Goal: Transaction & Acquisition: Purchase product/service

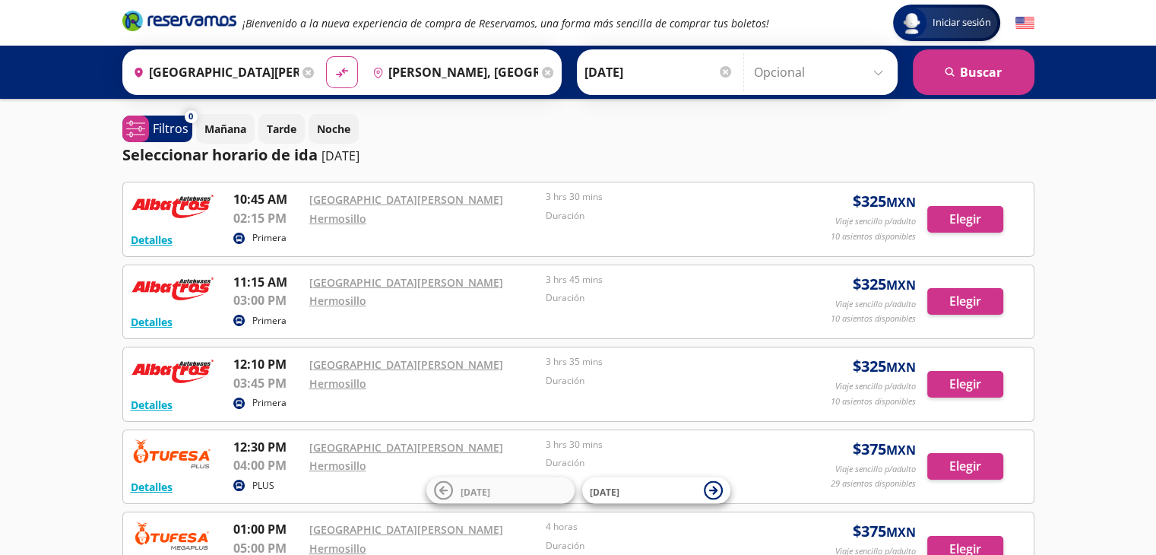
click at [183, 24] on icon "Brand Logo" at bounding box center [179, 20] width 114 height 23
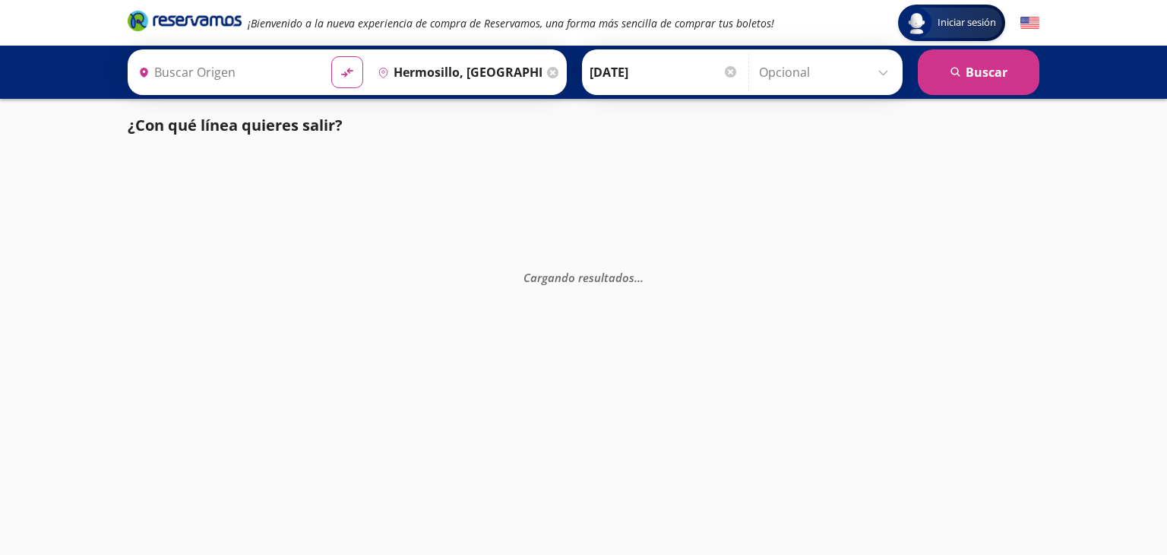
type input "[GEOGRAPHIC_DATA][PERSON_NAME], [GEOGRAPHIC_DATA]"
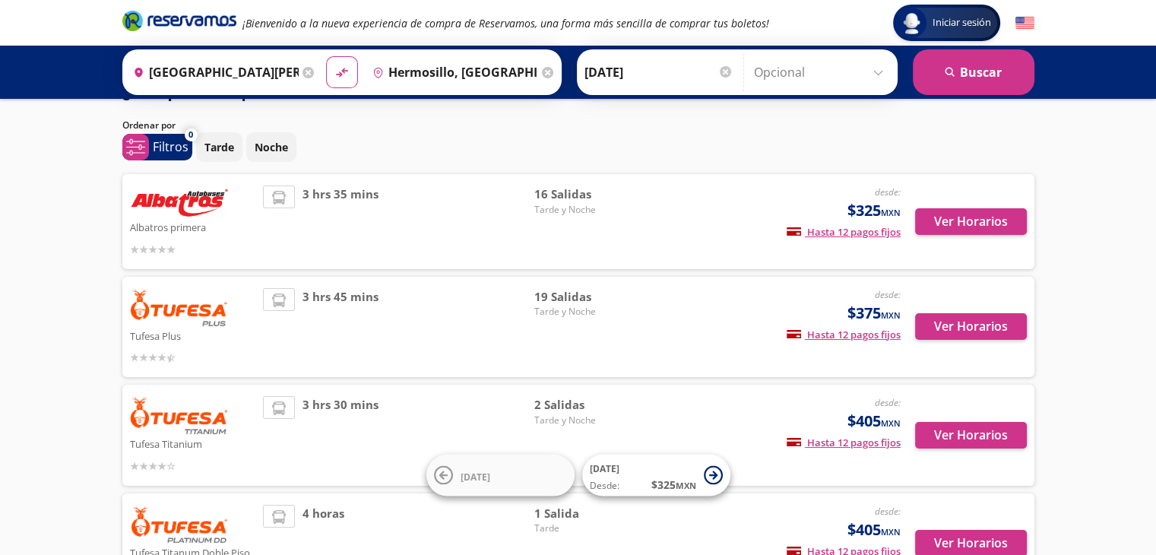
scroll to position [33, 0]
click at [969, 218] on button "Ver Horarios" at bounding box center [971, 221] width 112 height 27
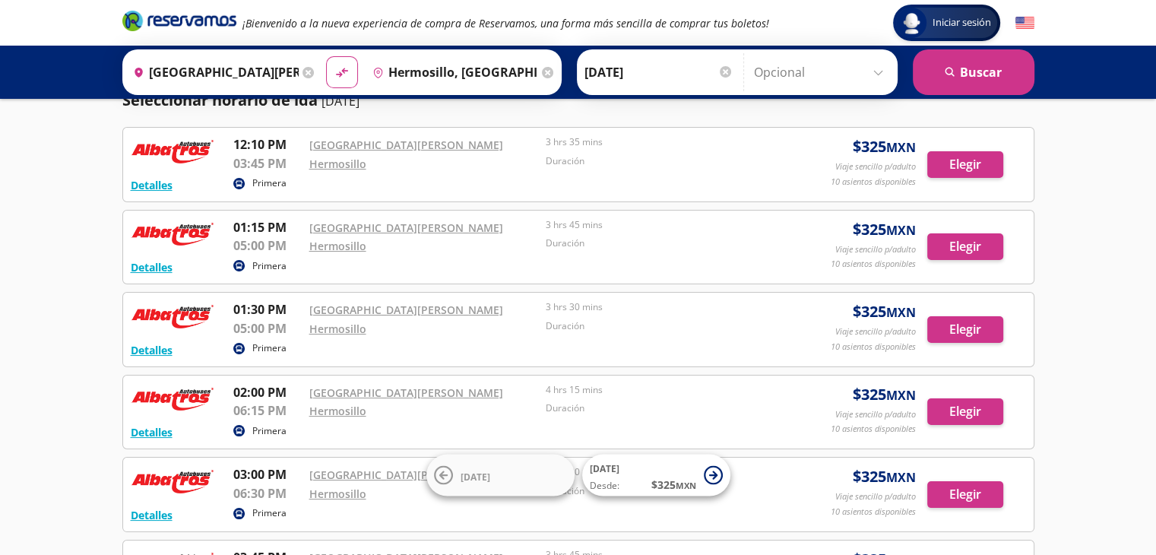
scroll to position [55, 0]
click at [969, 255] on button "Elegir" at bounding box center [965, 246] width 76 height 27
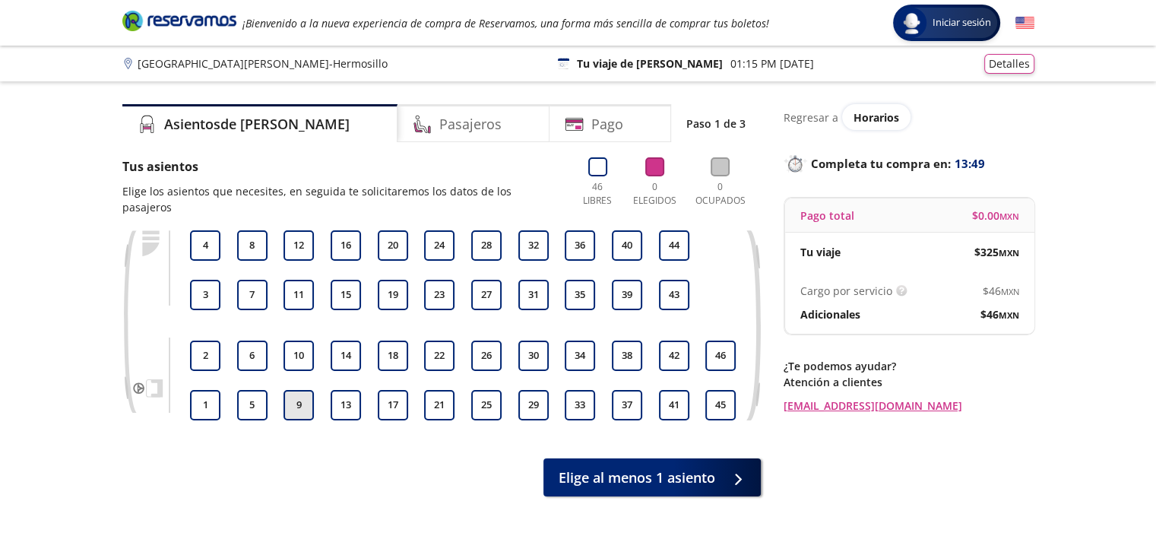
click at [303, 393] on button "9" at bounding box center [298, 405] width 30 height 30
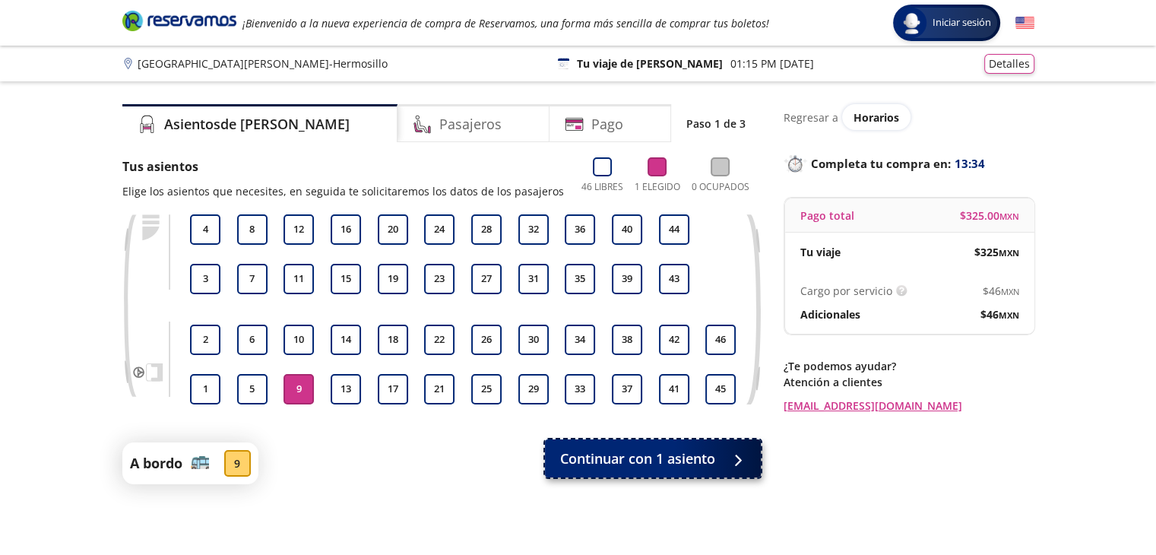
click at [635, 458] on span "Continuar con 1 asiento" at bounding box center [637, 458] width 155 height 21
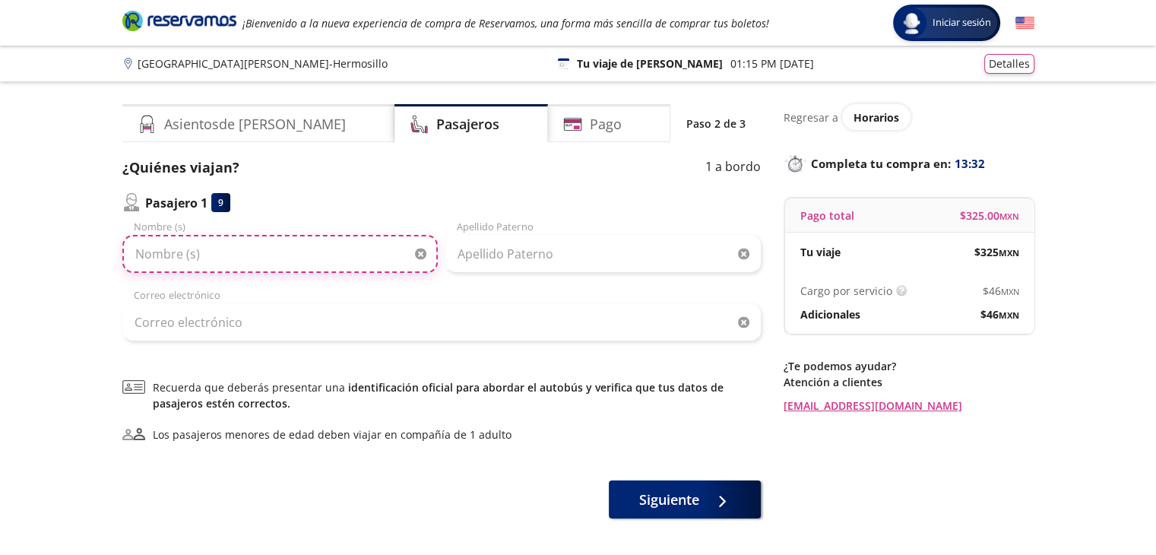
click at [251, 251] on input "Nombre (s)" at bounding box center [279, 254] width 315 height 38
type input "Michael"
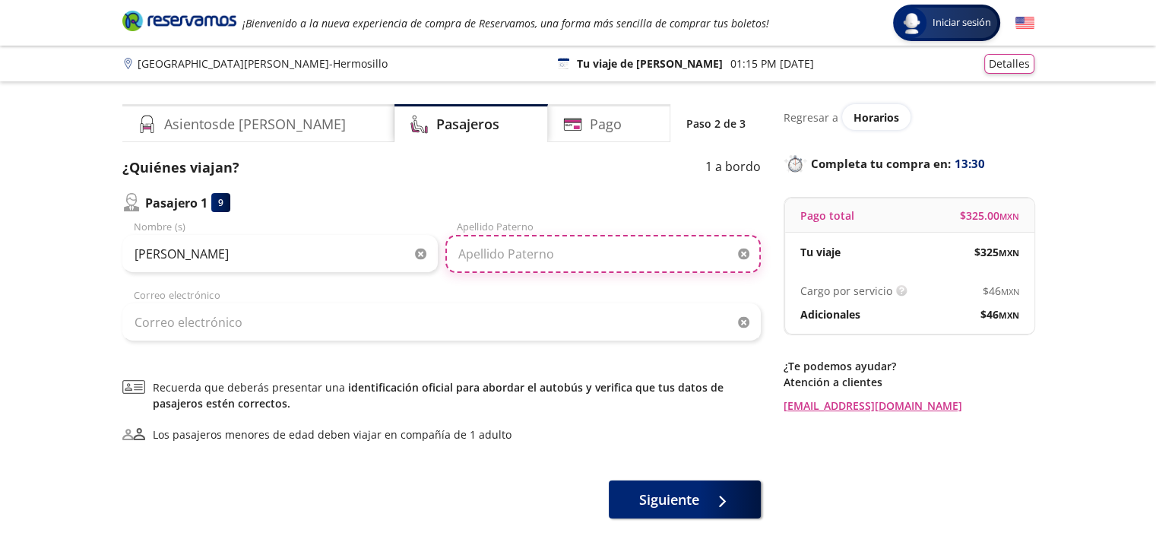
type input "Olea Velázquez"
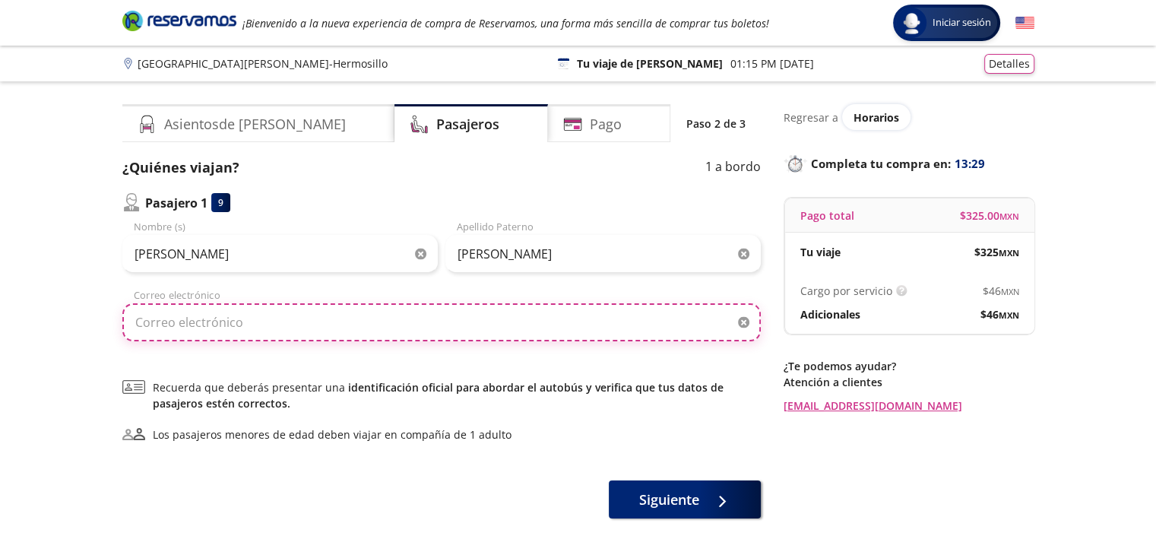
click at [253, 321] on input "Correo electrónico" at bounding box center [441, 322] width 638 height 38
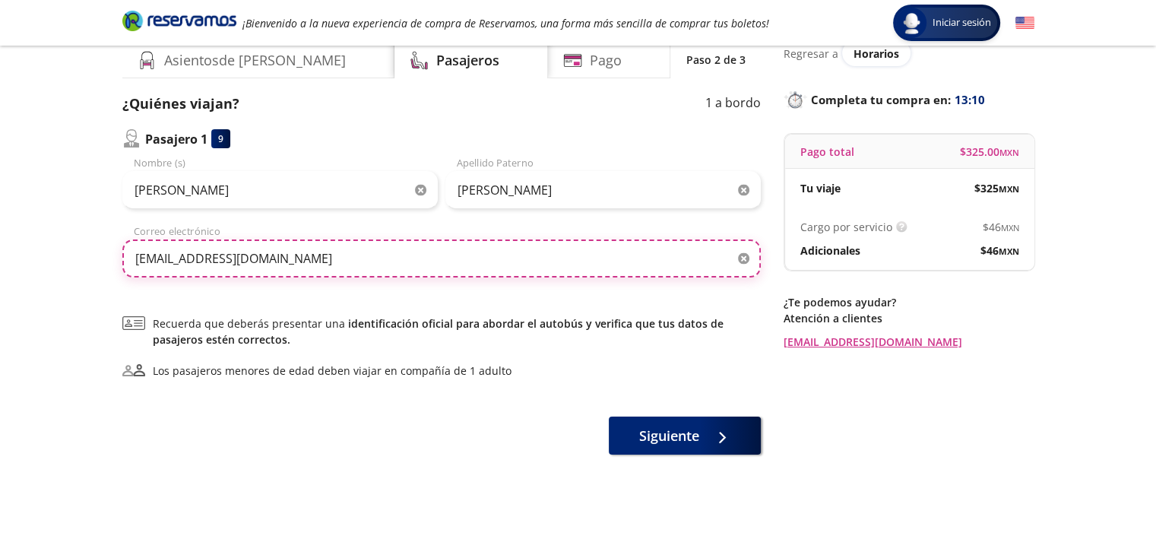
scroll to position [67, 0]
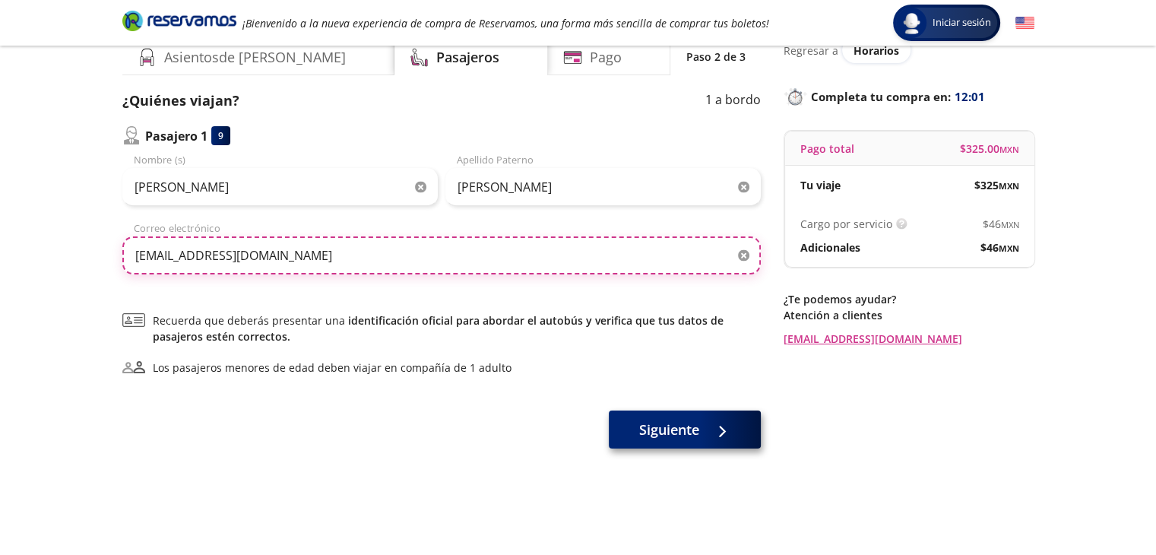
type input "gerenciaventas@dihsa.mx"
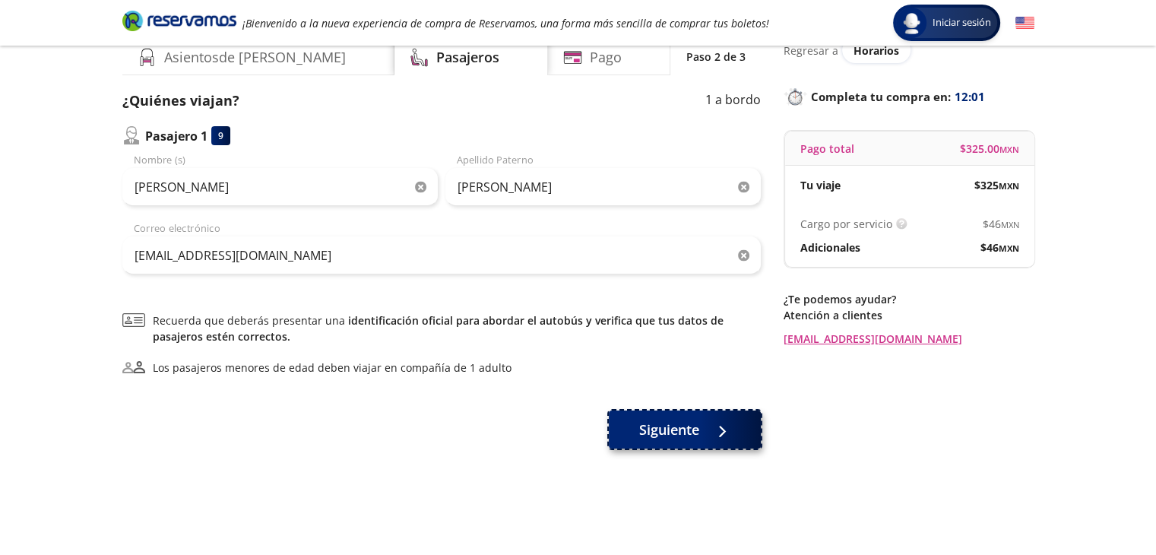
click at [675, 432] on span "Siguiente" at bounding box center [669, 429] width 60 height 21
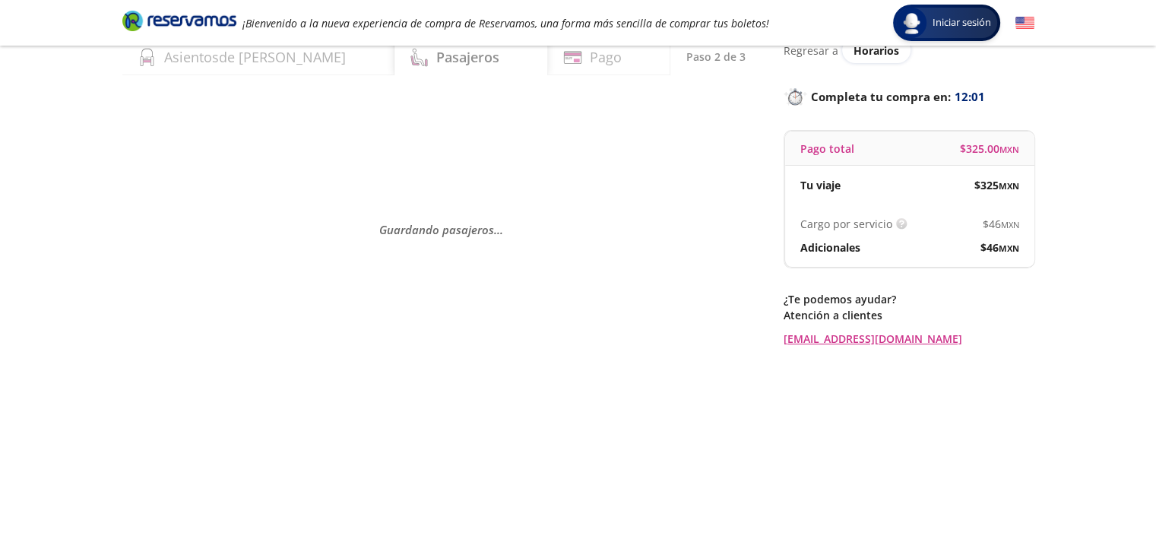
scroll to position [0, 0]
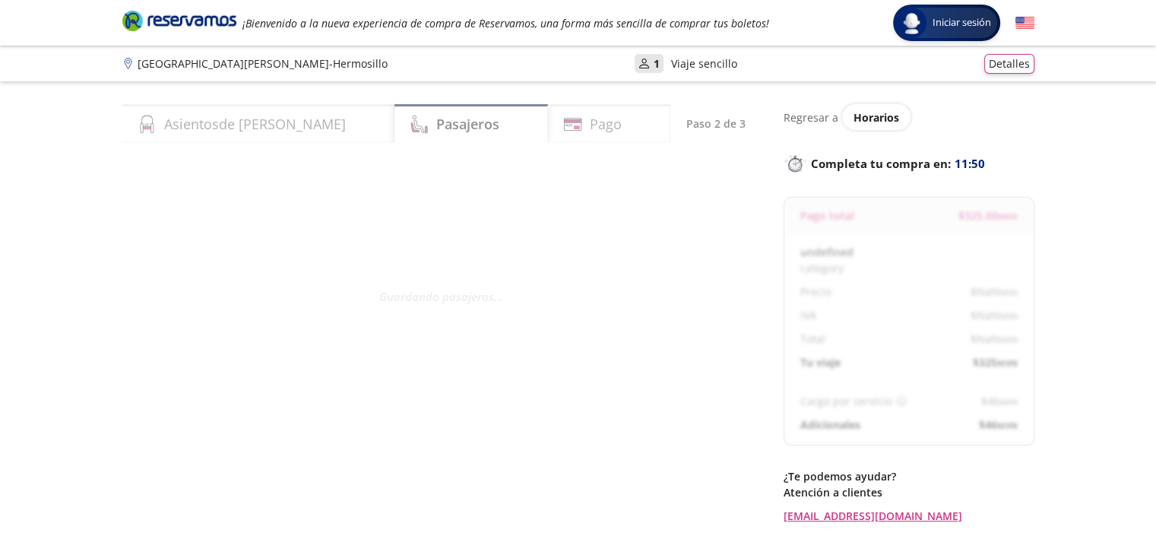
select select "MX"
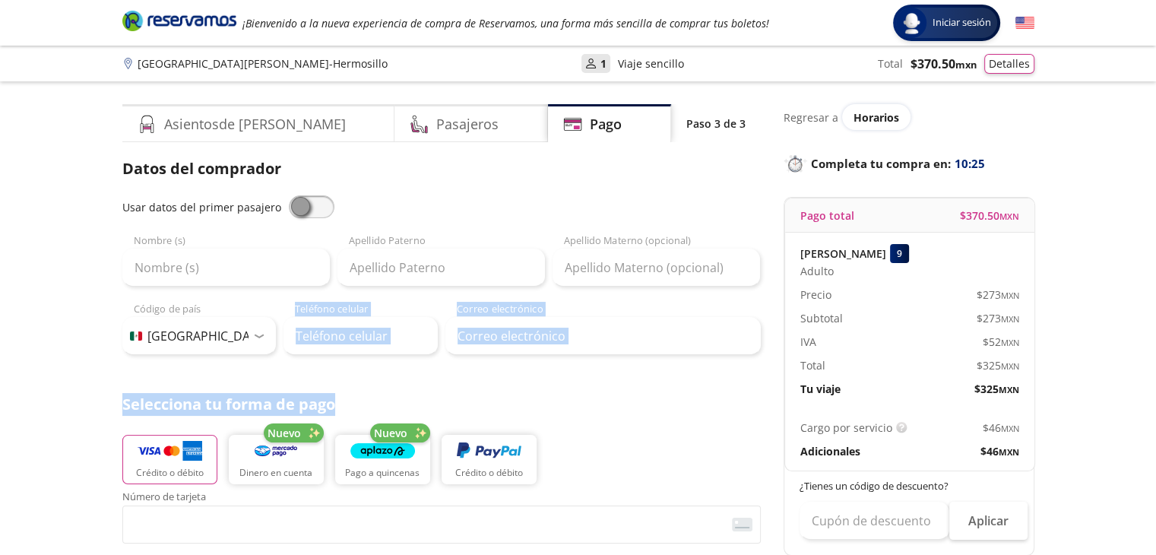
drag, startPoint x: 587, startPoint y: 416, endPoint x: 432, endPoint y: 331, distance: 176.8
click at [432, 331] on div "Datos del comprador Usar datos del primer pasajero Nombre (s) Apellido Paterno …" at bounding box center [441, 501] width 638 height 688
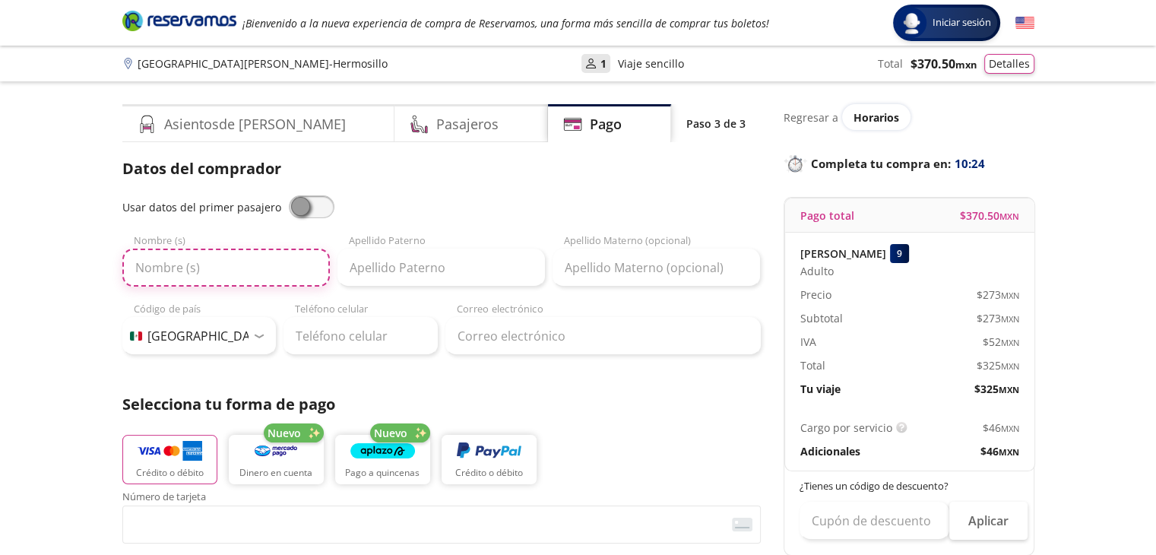
click at [252, 264] on input "Nombre (s)" at bounding box center [225, 267] width 207 height 38
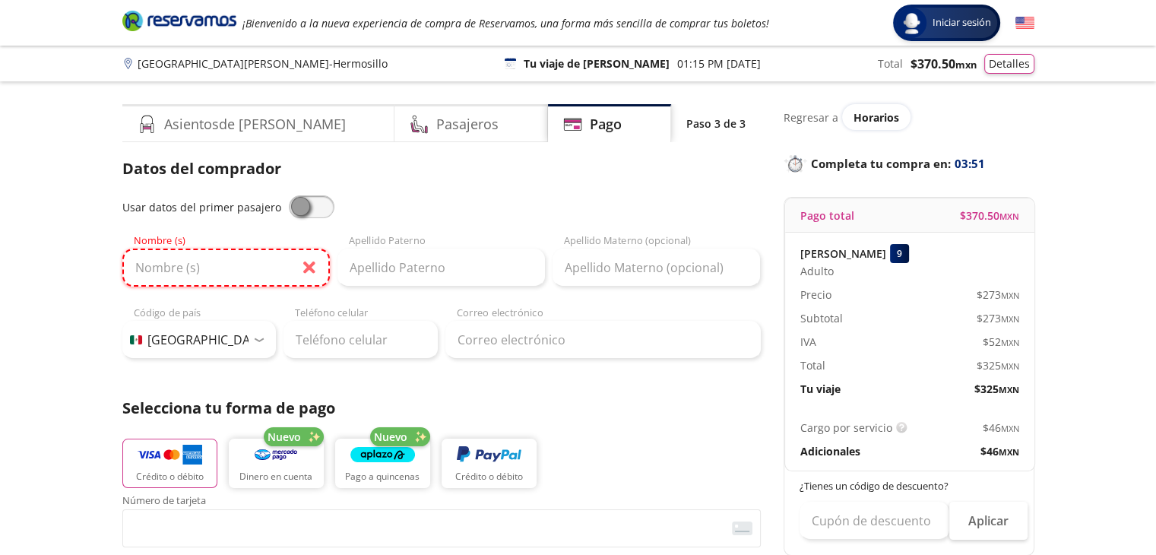
click at [204, 264] on input "Nombre (s)" at bounding box center [225, 267] width 207 height 38
type input "Gerenciaventas"
type input "Gerenciaventas Dihsa"
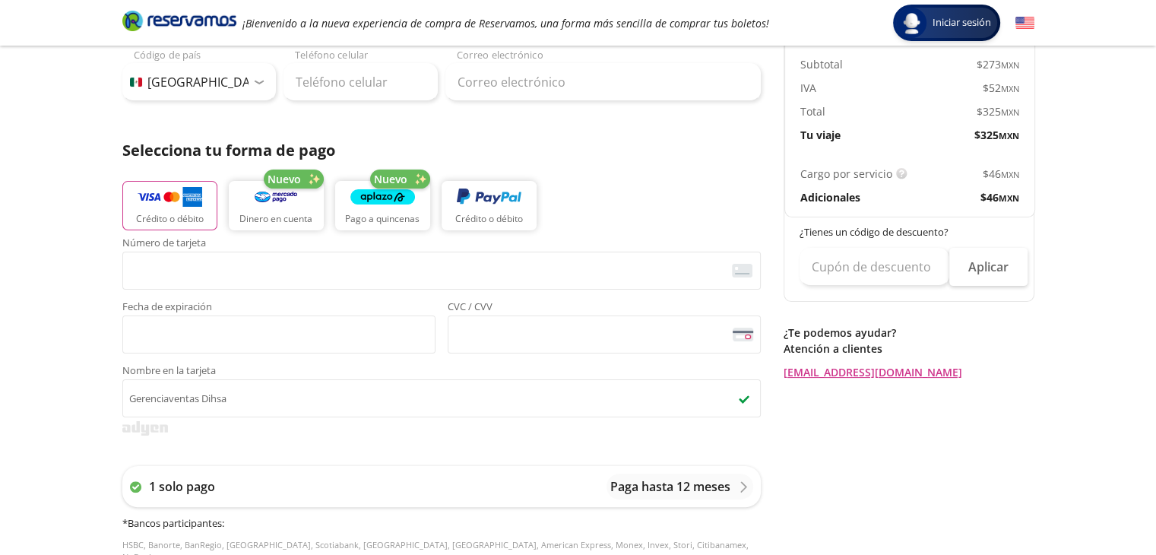
scroll to position [251, 0]
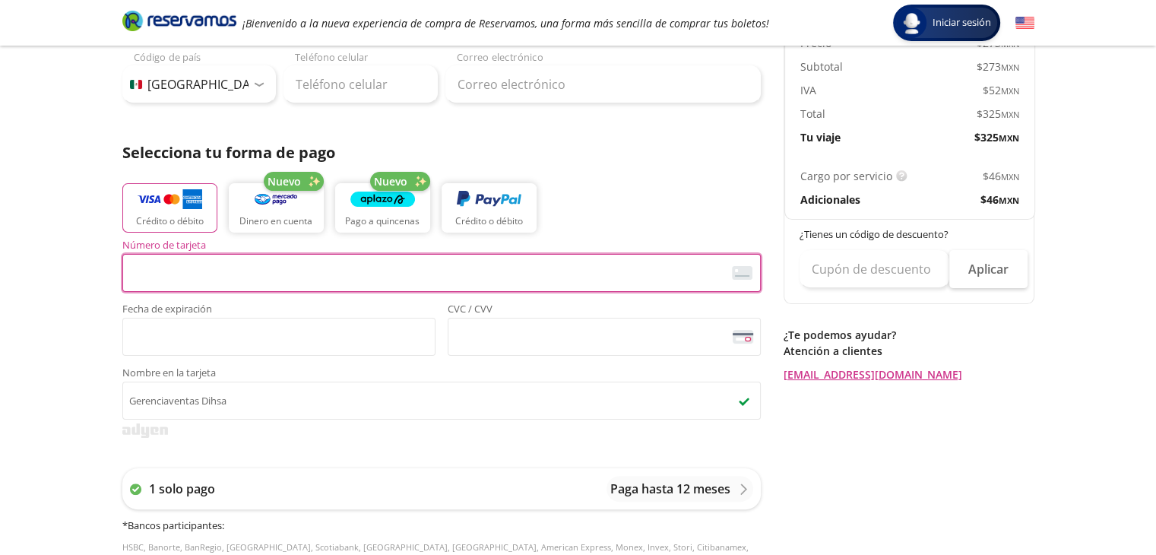
click at [636, 168] on div "Selecciona tu forma de pago Crédito o débito Nuevo Dinero en cuenta Nuevo Pago …" at bounding box center [441, 190] width 638 height 99
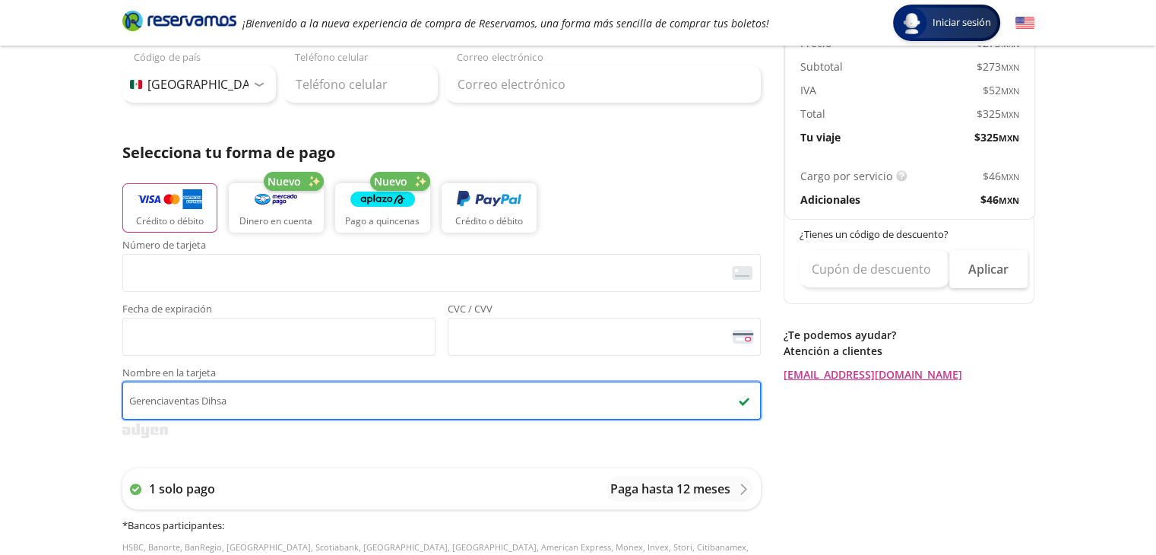
click at [280, 397] on input "Gerenciaventas Dihsa" at bounding box center [441, 400] width 638 height 38
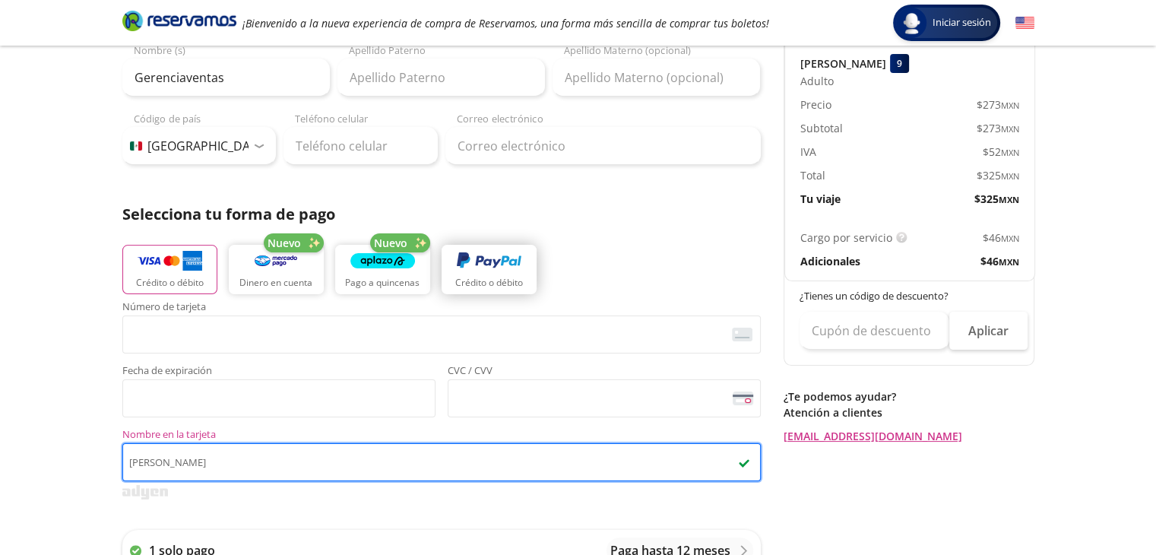
scroll to position [0, 0]
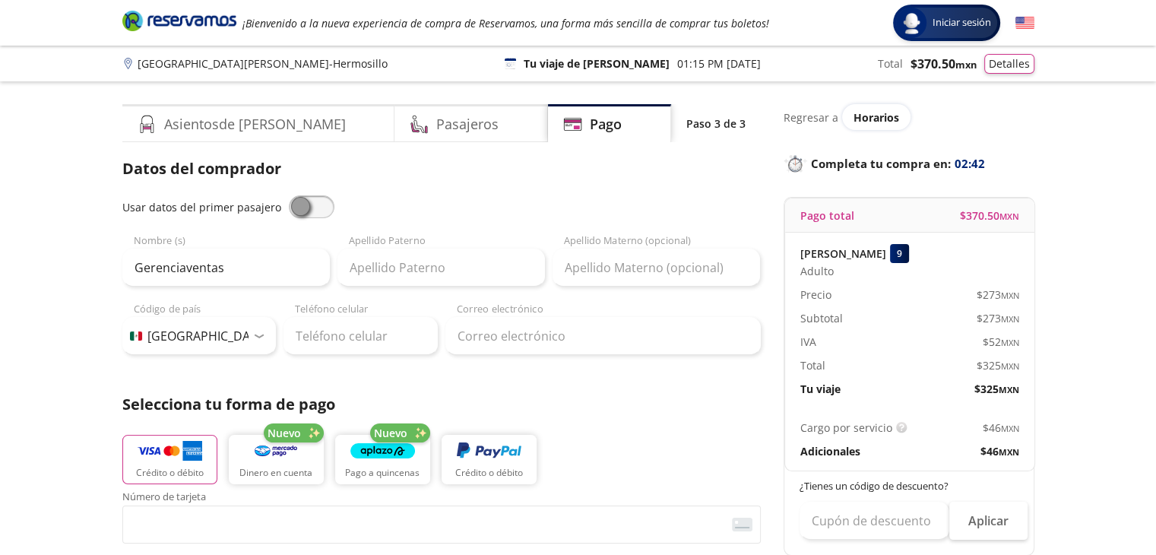
type input "BENNY GEOVANNY"
click at [244, 278] on input "Gerenciaventas" at bounding box center [225, 267] width 207 height 38
type input "BENNY GEOVANNY"
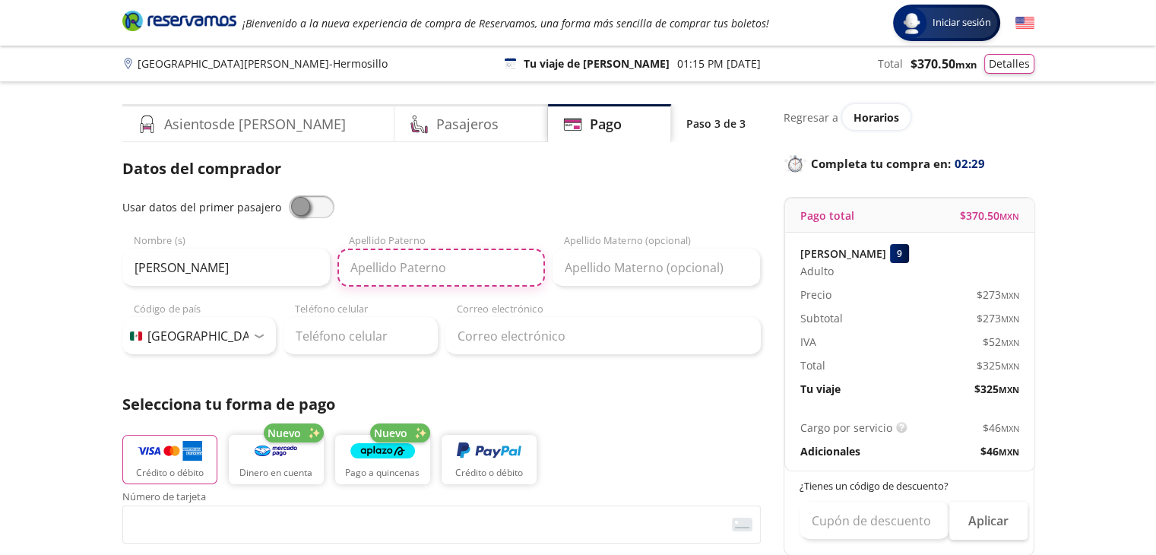
click at [430, 271] on input "Apellido Paterno" at bounding box center [440, 267] width 207 height 38
type input "ROJAS"
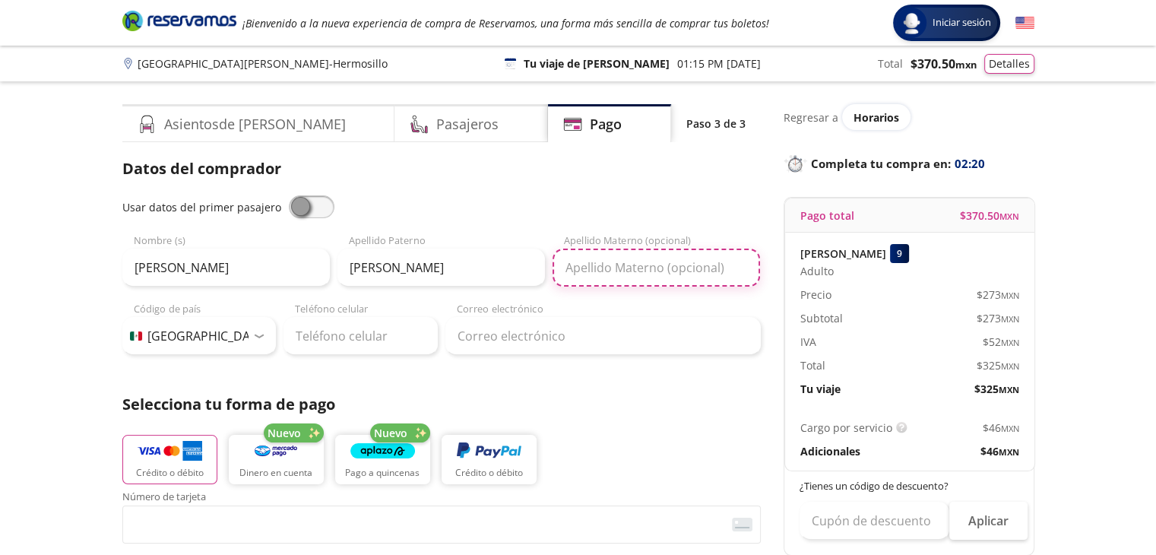
click at [636, 262] on input "Apellido Materno (opcional)" at bounding box center [655, 267] width 207 height 38
type input "REYES"
click at [613, 389] on div "Datos del comprador Usar datos del primer pasajero BENNY GEOVANNY Nombre (s) RO…" at bounding box center [441, 501] width 638 height 688
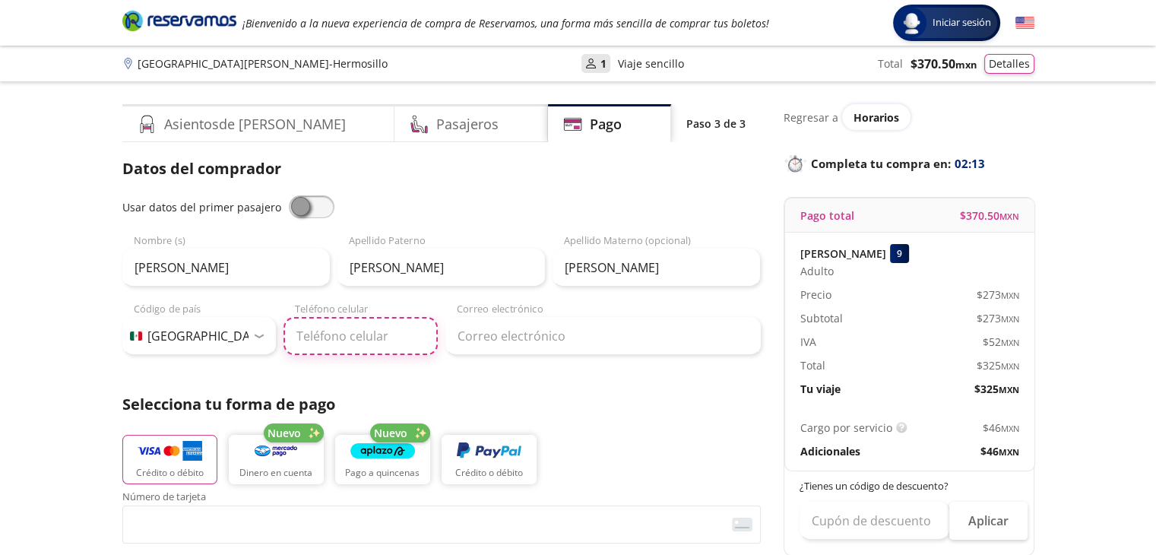
click at [331, 332] on input "Teléfono celular" at bounding box center [360, 336] width 154 height 38
type input "55 7781 3772"
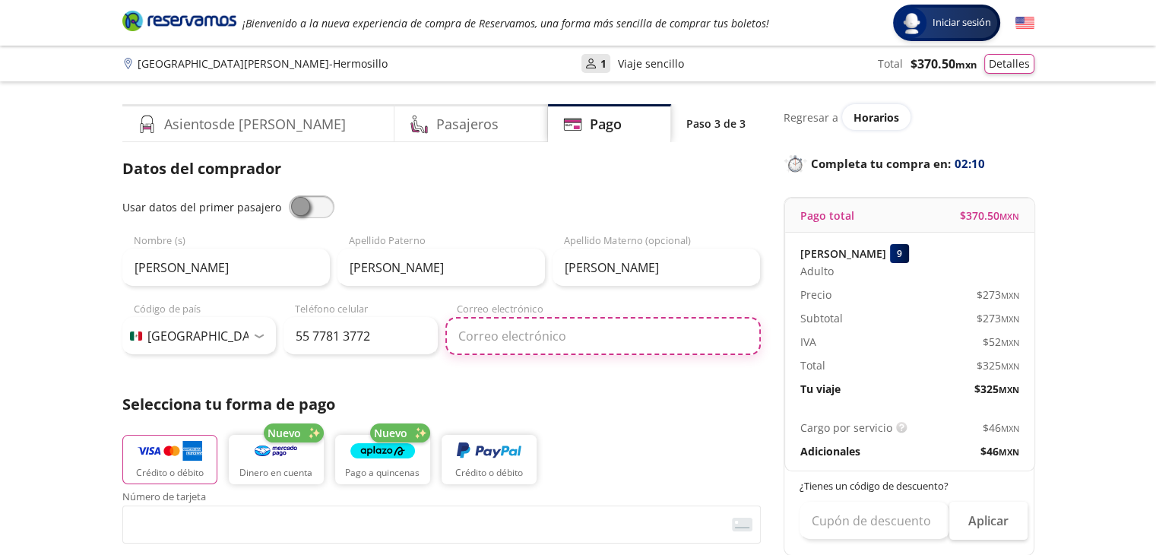
type input "gerencia@dihsa.mx"
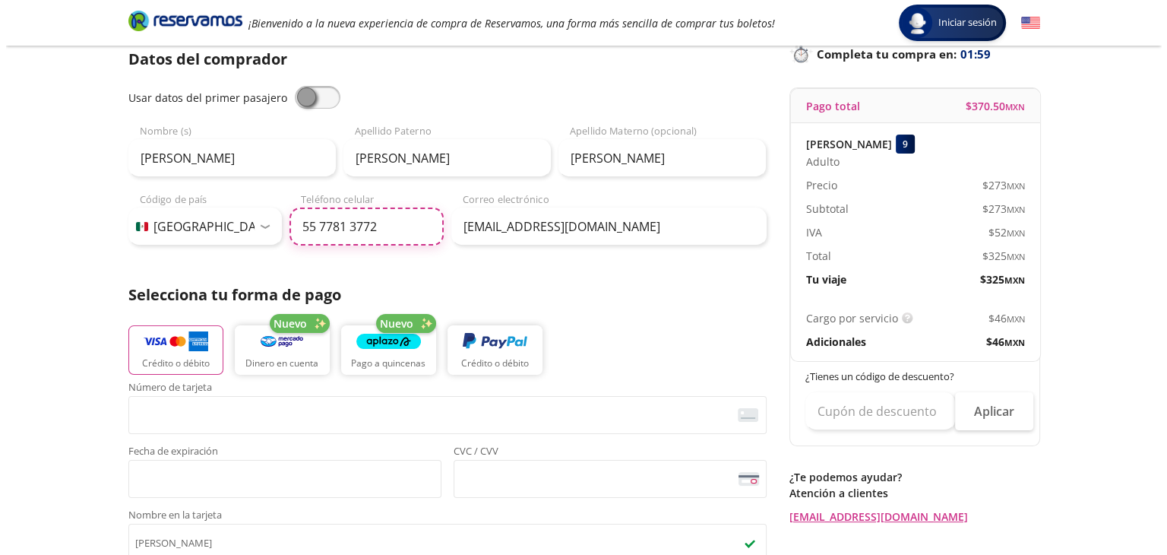
scroll to position [109, 0]
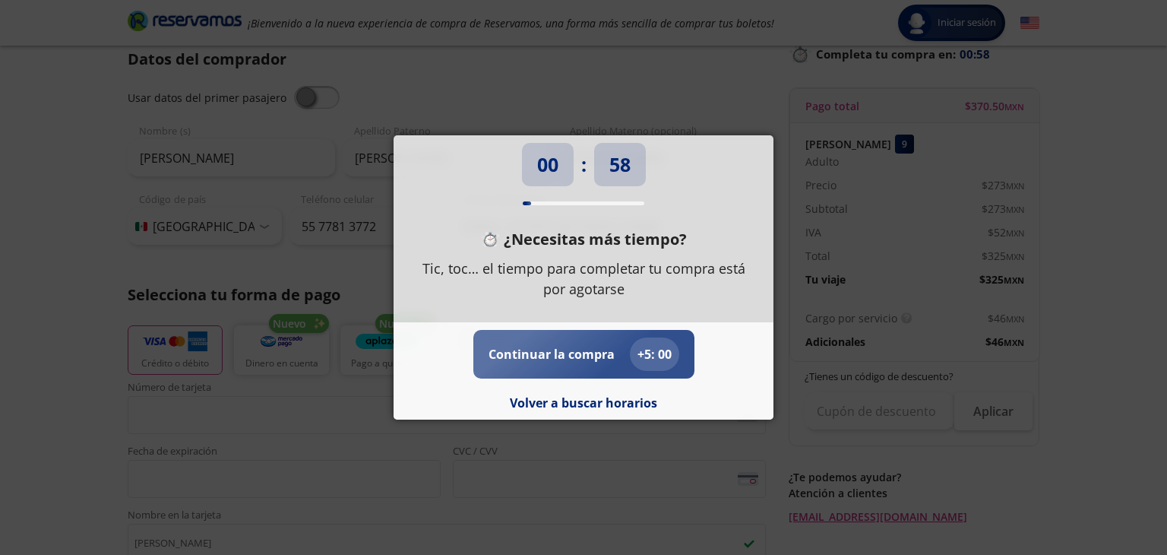
click at [600, 359] on p "Continuar la compra" at bounding box center [552, 354] width 126 height 18
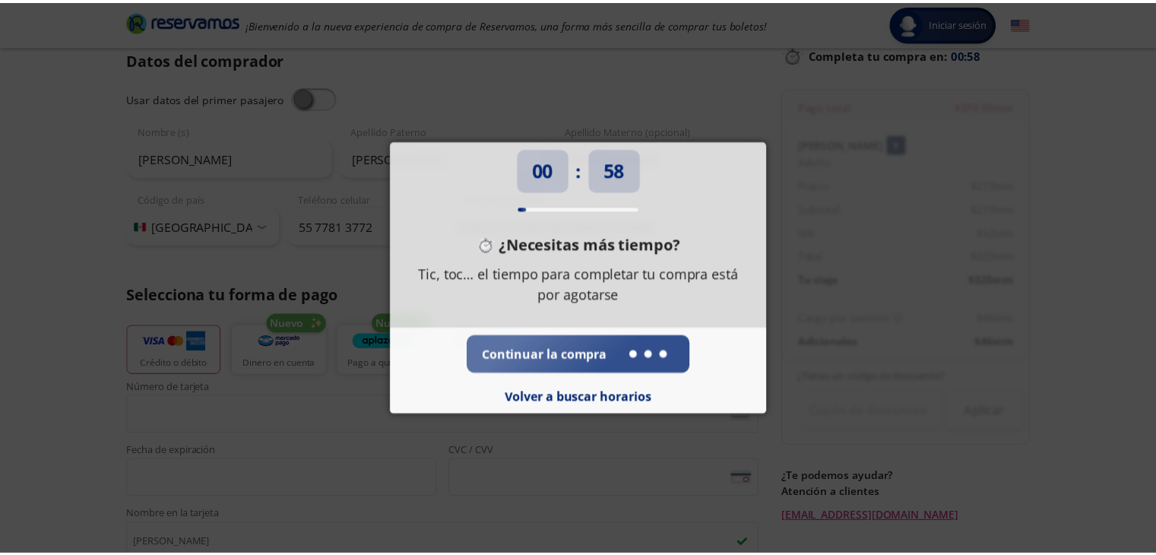
scroll to position [0, 0]
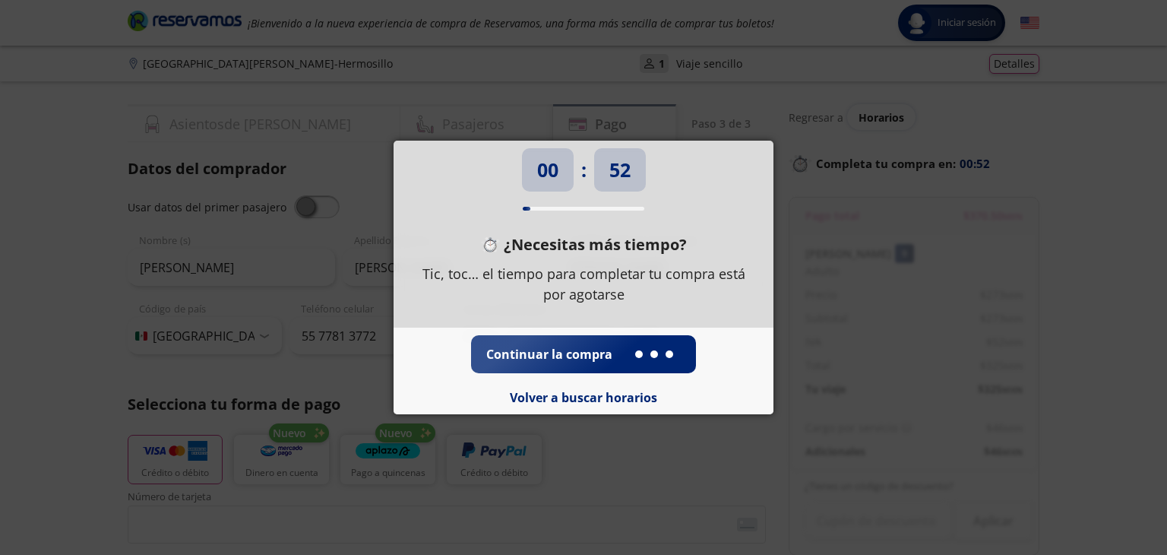
click at [220, 366] on div "00 : 52 ¿Necesitas más tiempo? Tic, toc… el tiempo para completar tu compra est…" at bounding box center [583, 277] width 1167 height 555
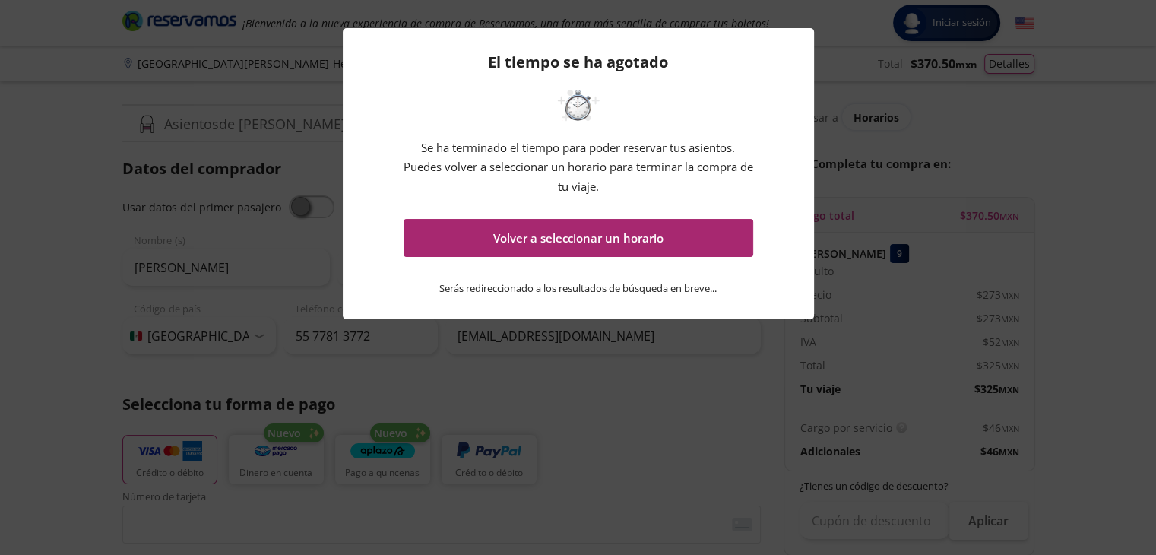
click at [464, 241] on button "Volver a seleccionar un horario" at bounding box center [577, 238] width 349 height 38
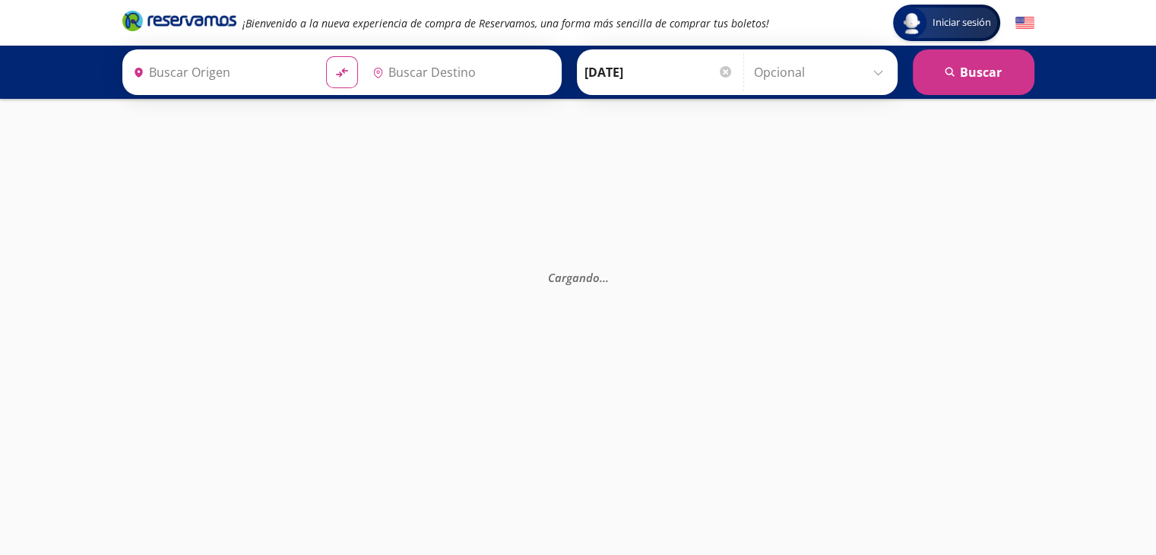
type input "[PERSON_NAME], [GEOGRAPHIC_DATA]"
type input "[GEOGRAPHIC_DATA][PERSON_NAME], [GEOGRAPHIC_DATA]"
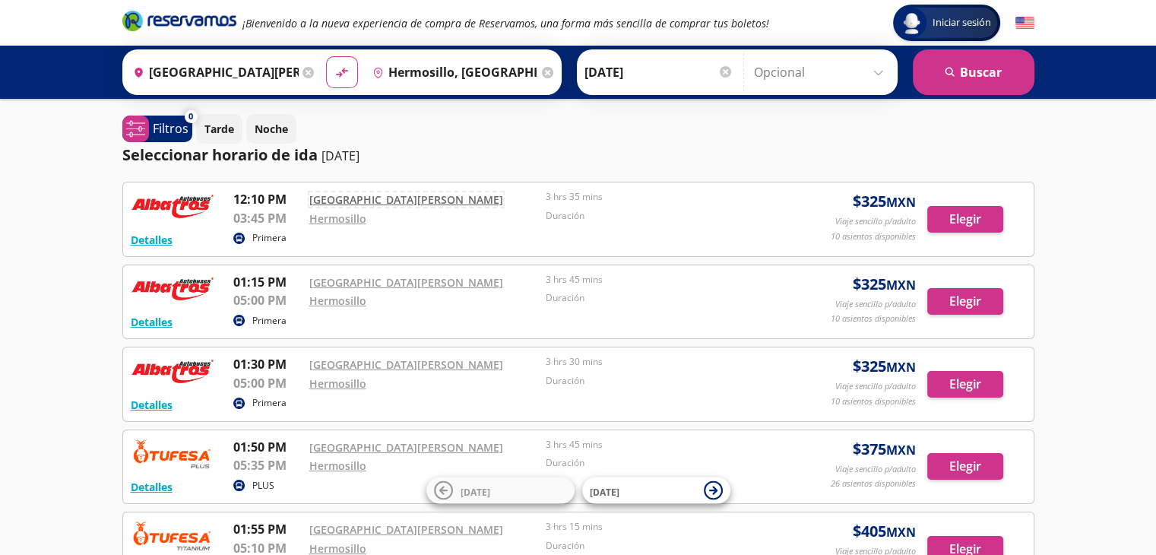
click at [343, 196] on link "Ciudad Obregón" at bounding box center [406, 199] width 194 height 14
click at [350, 219] on link "Hermosillo" at bounding box center [337, 218] width 57 height 14
click at [161, 239] on button "Detalles" at bounding box center [152, 240] width 42 height 16
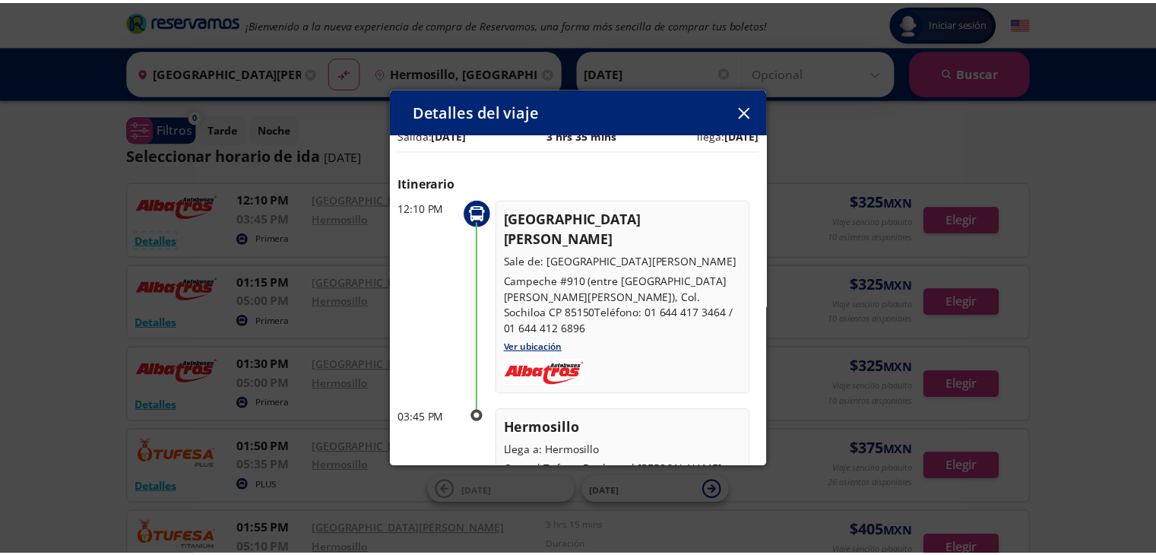
scroll to position [21, 0]
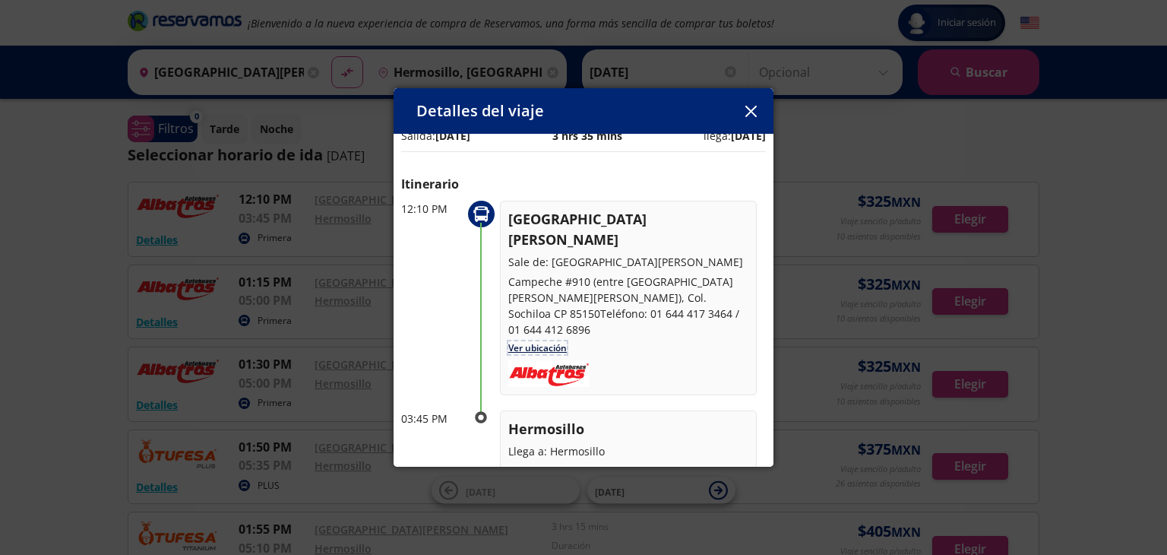
click at [531, 341] on link "Ver ubicación" at bounding box center [537, 347] width 59 height 13
click at [756, 111] on icon "button" at bounding box center [750, 111] width 11 height 11
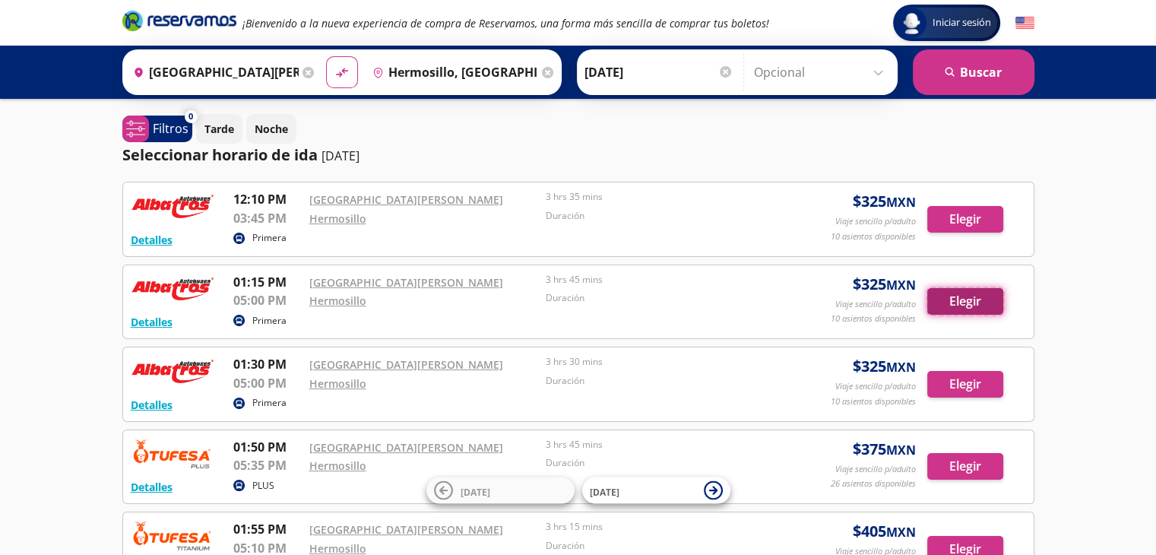
click at [977, 302] on button "Elegir" at bounding box center [965, 301] width 76 height 27
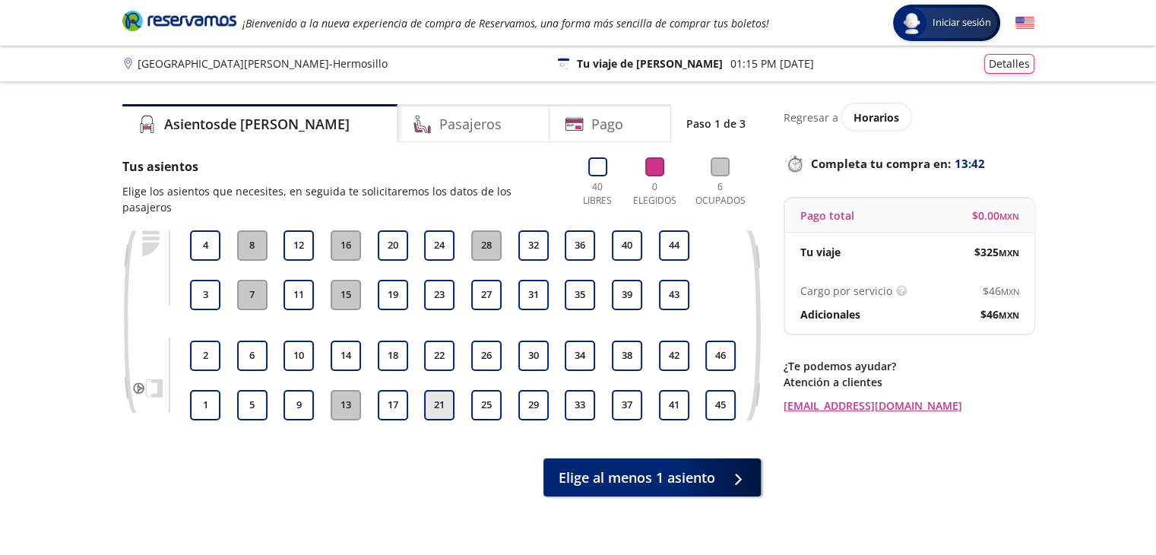
click at [429, 395] on button "21" at bounding box center [439, 405] width 30 height 30
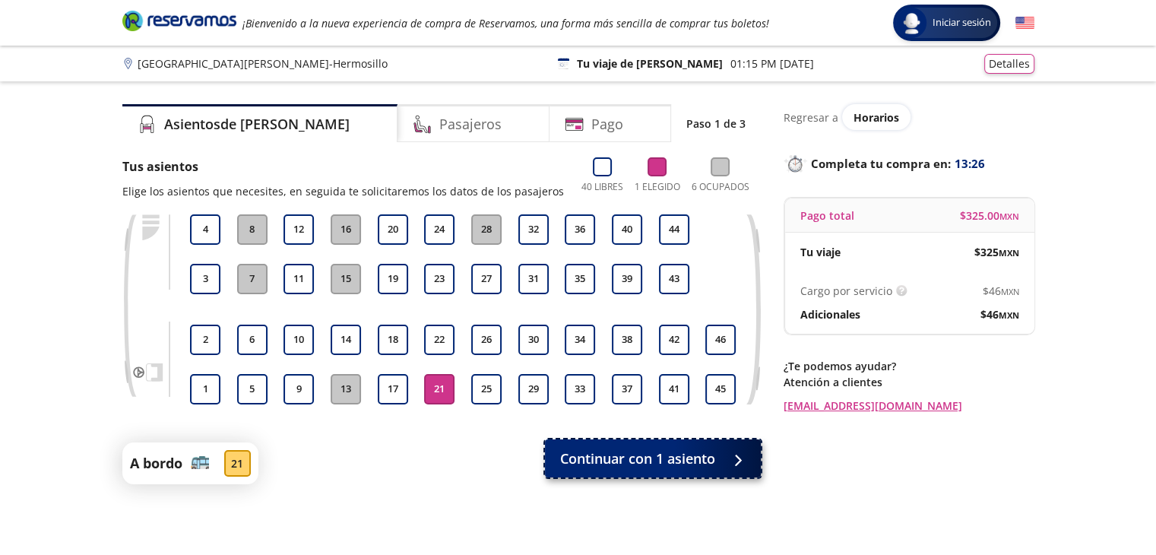
click at [640, 455] on span "Continuar con 1 asiento" at bounding box center [637, 458] width 155 height 21
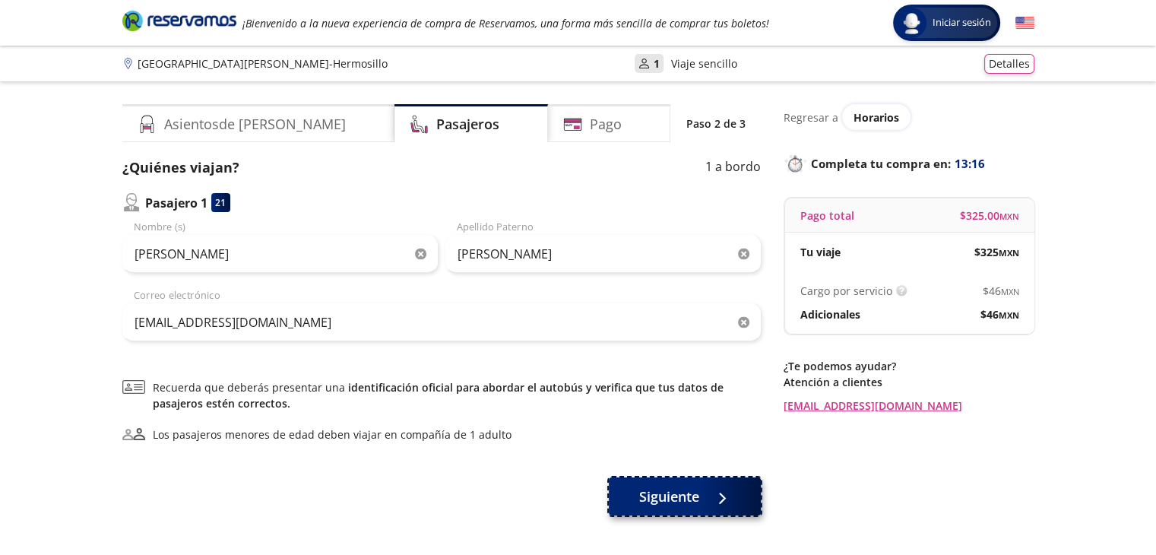
click at [684, 492] on span "Siguiente" at bounding box center [669, 496] width 60 height 21
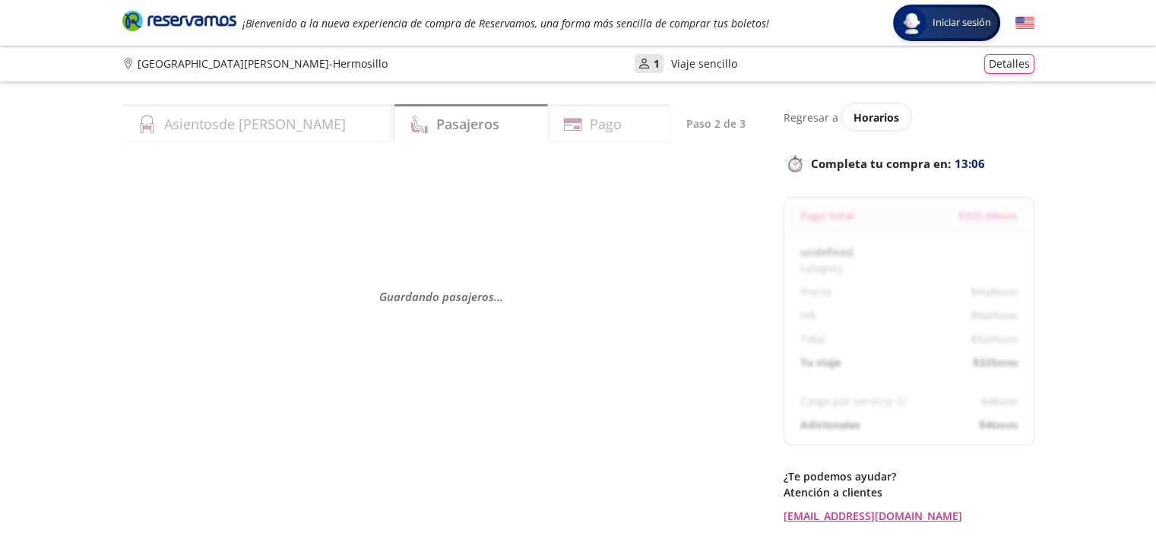
select select "MX"
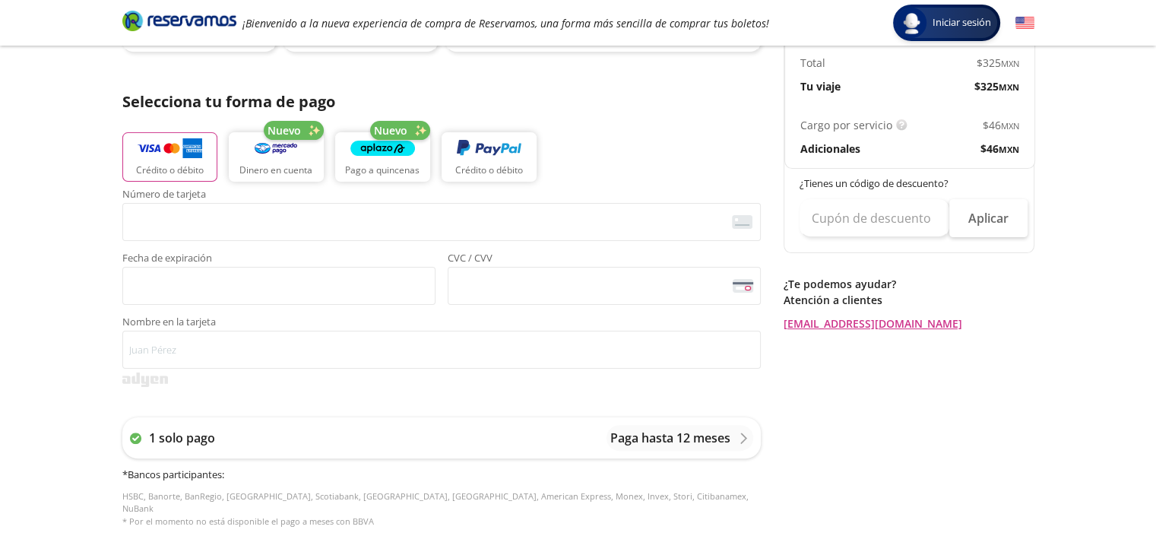
scroll to position [303, 0]
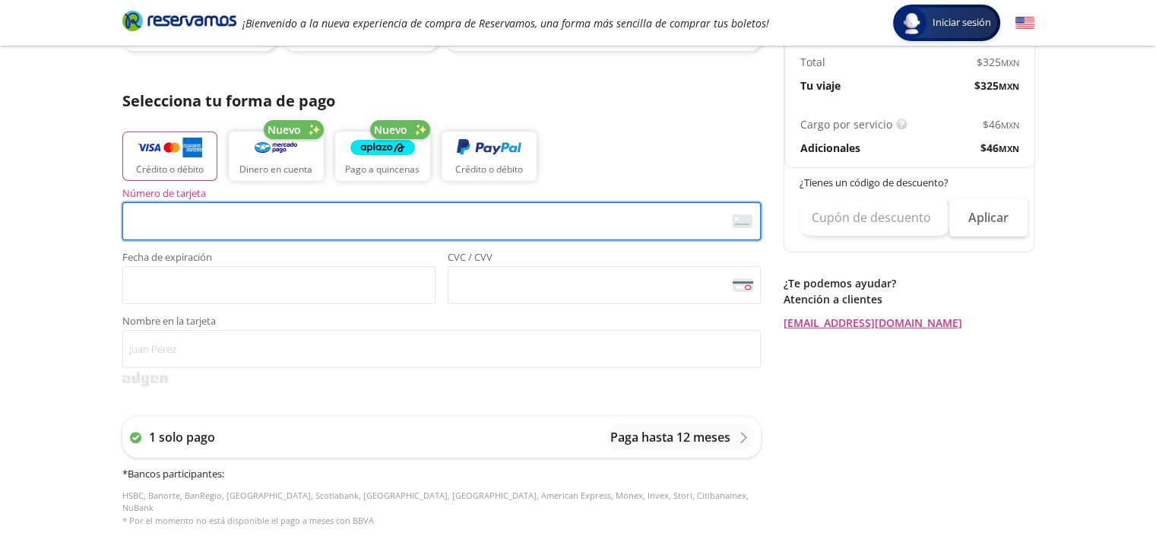
type input "Gerenciaventas"
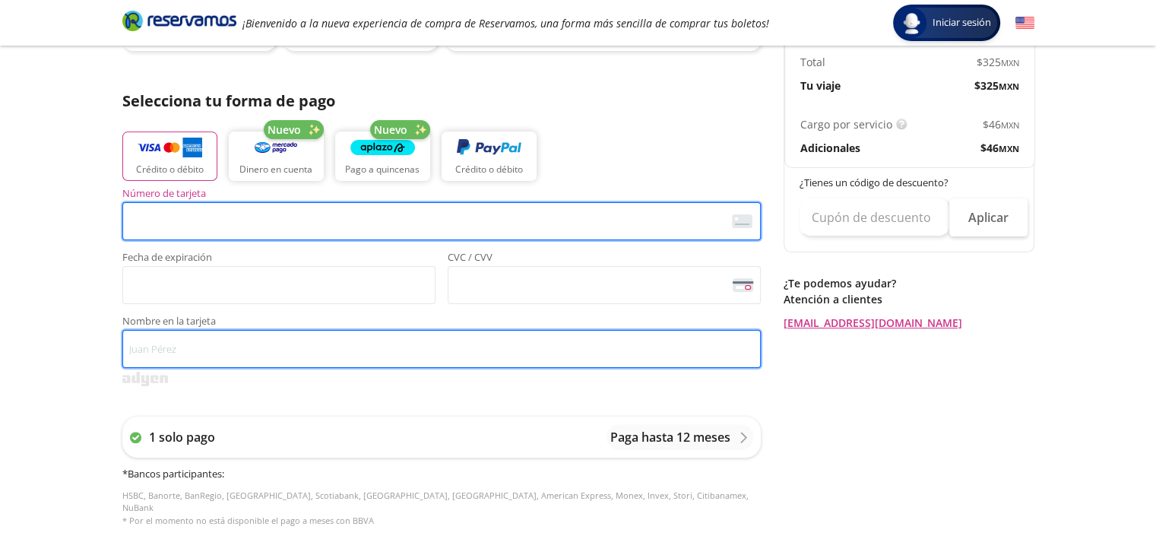
type input "Gerenciaventas Dihsa"
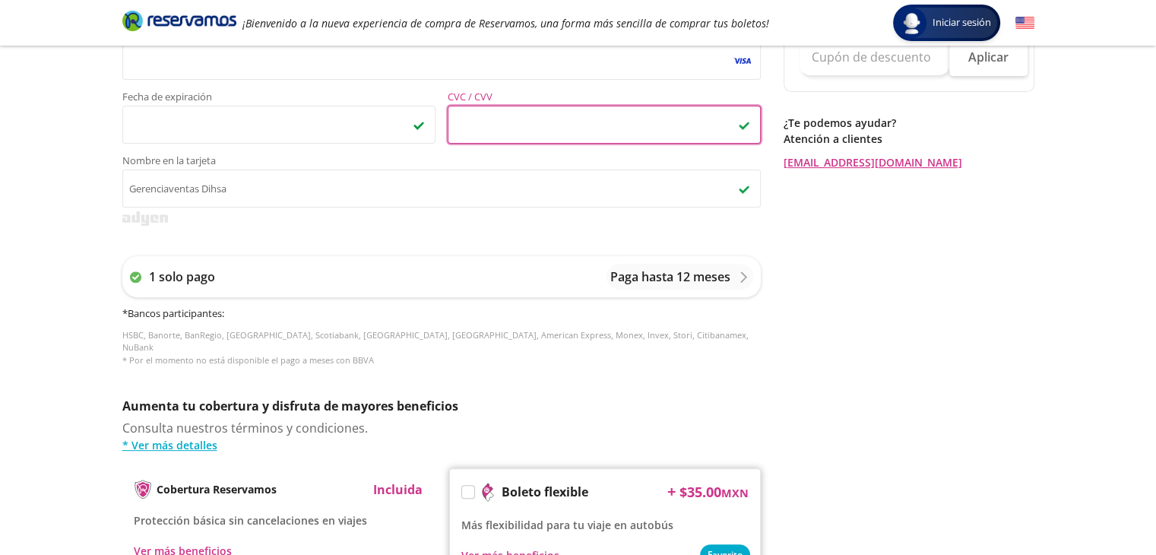
scroll to position [692, 0]
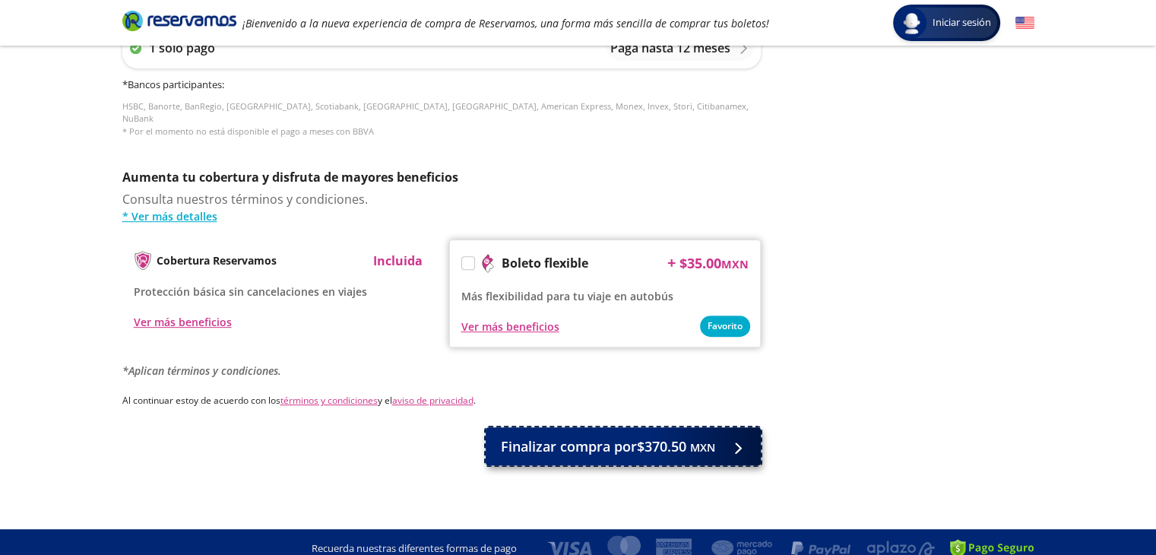
click at [694, 440] on small "MXN" at bounding box center [702, 447] width 25 height 14
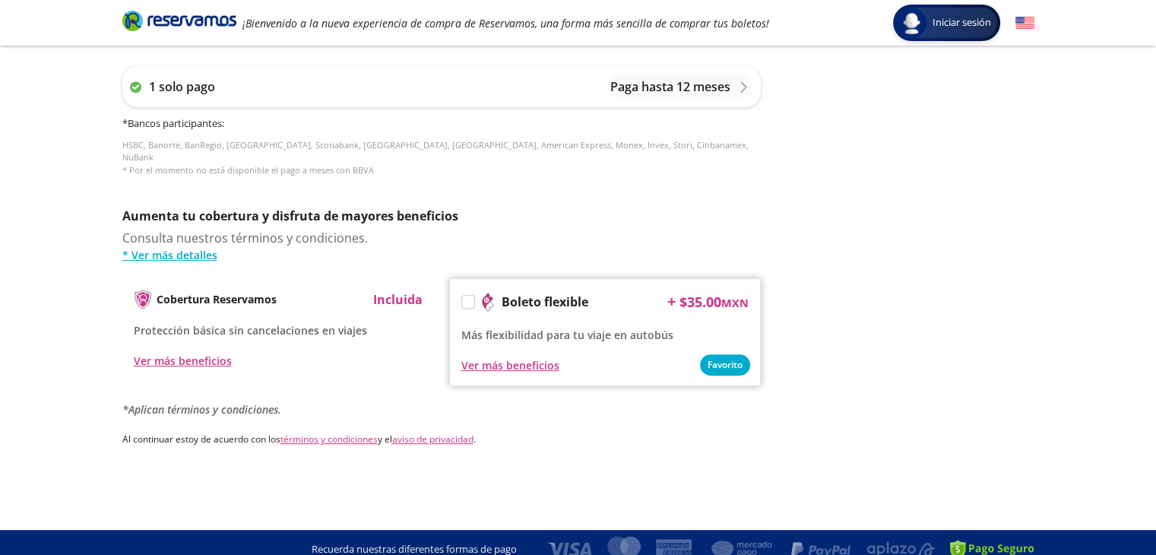
scroll to position [0, 0]
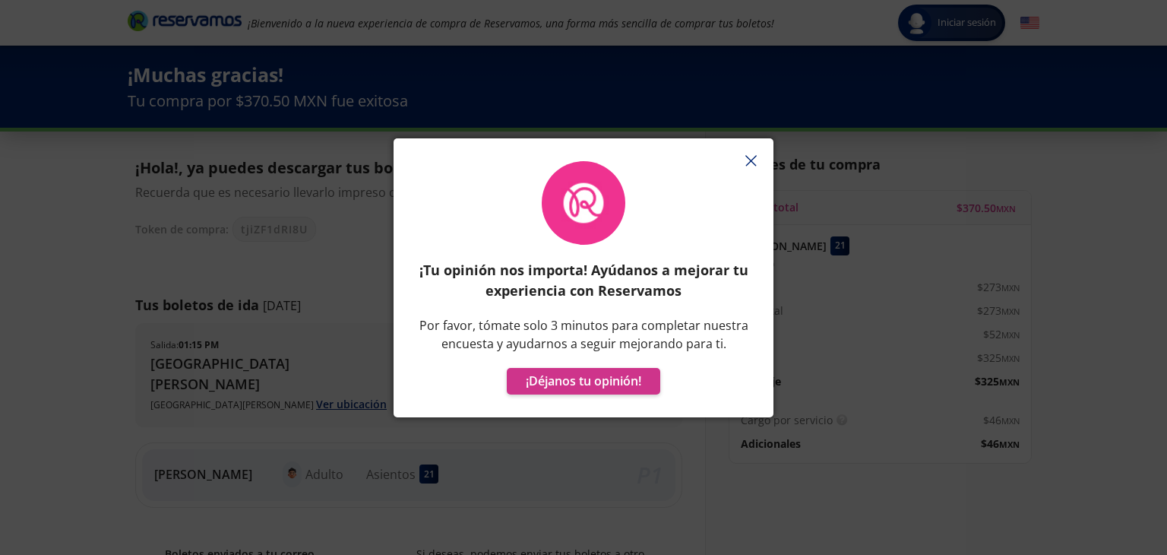
click at [758, 156] on button "button" at bounding box center [750, 161] width 23 height 23
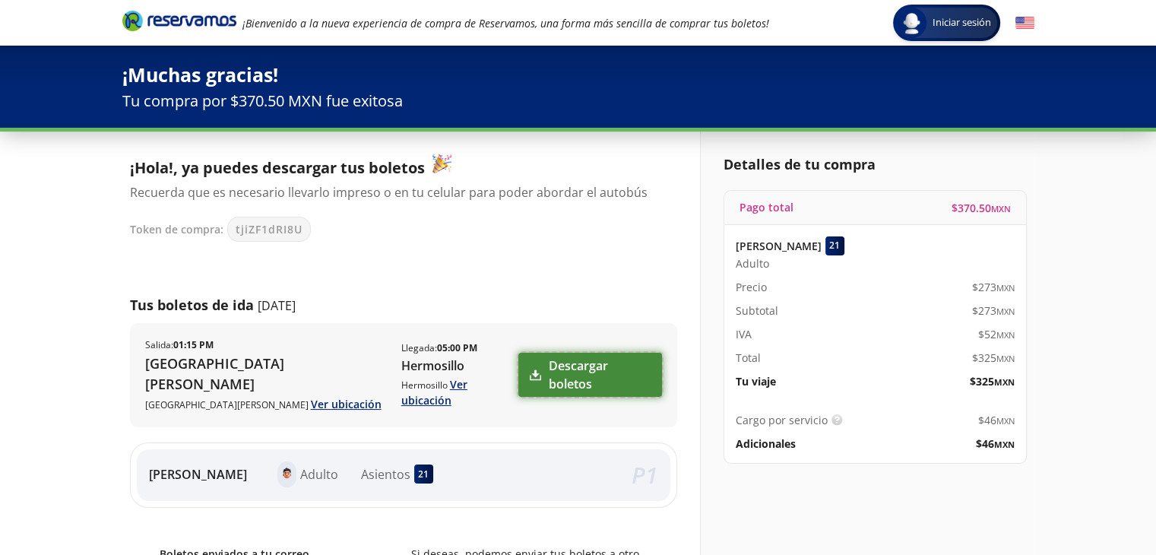
click at [546, 362] on link "Descargar boletos" at bounding box center [589, 375] width 143 height 44
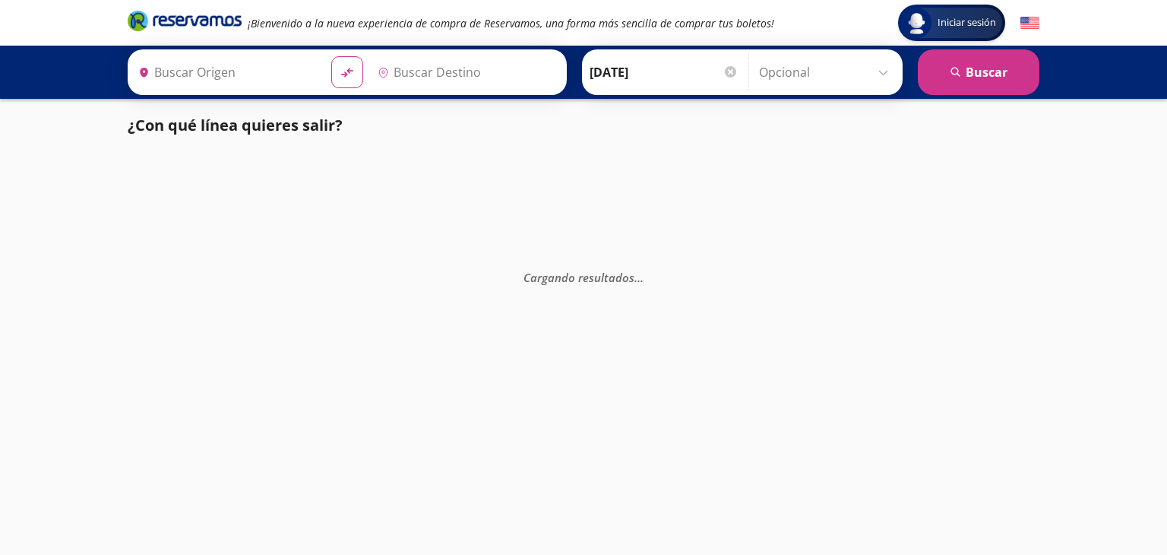
type input "[GEOGRAPHIC_DATA][PERSON_NAME], [GEOGRAPHIC_DATA]"
type input "[PERSON_NAME], [GEOGRAPHIC_DATA]"
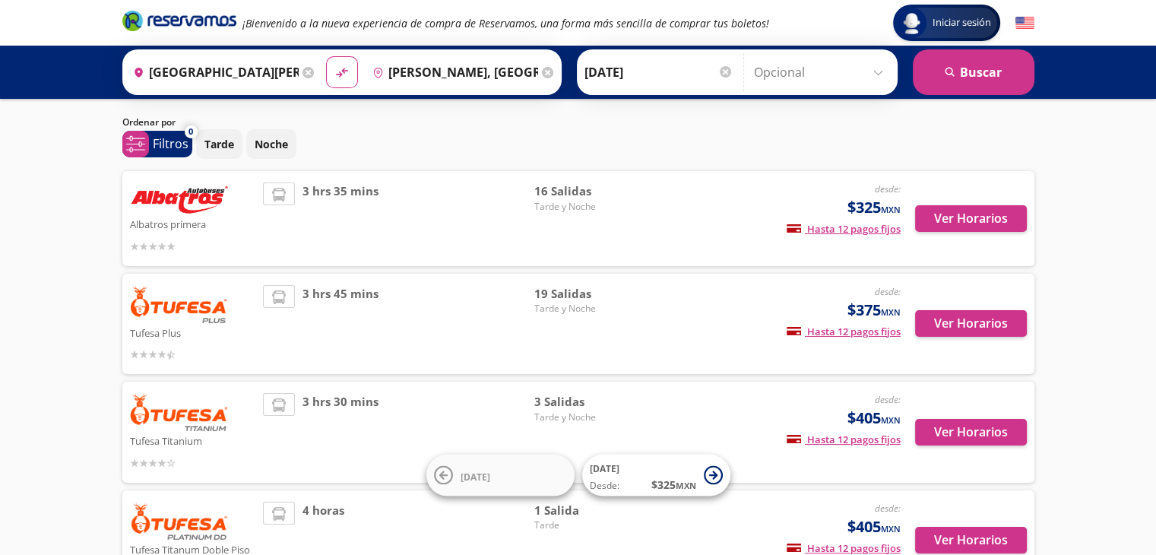
scroll to position [33, 0]
